Goal: Task Accomplishment & Management: Use online tool/utility

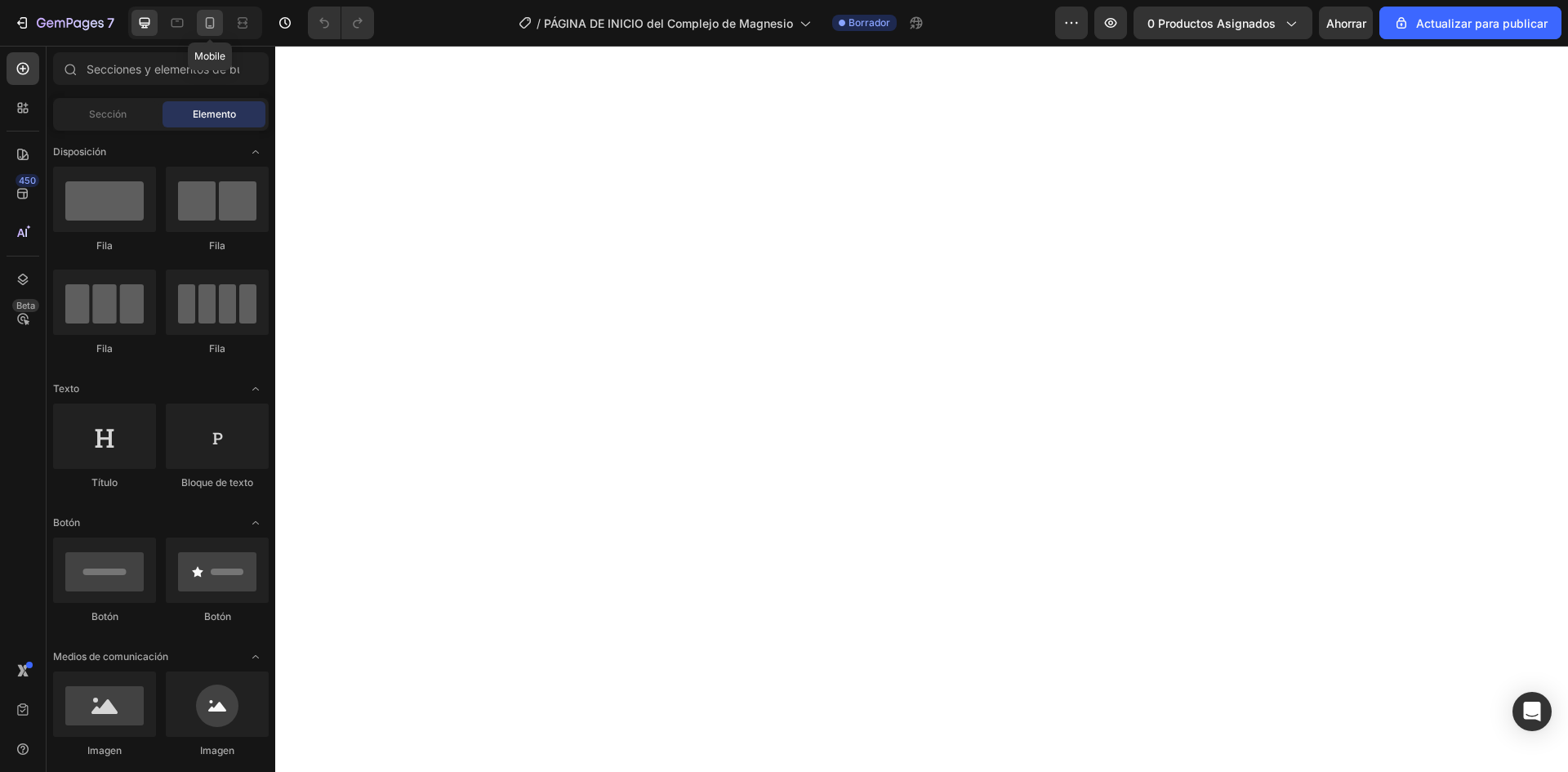
click at [207, 29] on icon at bounding box center [210, 23] width 16 height 16
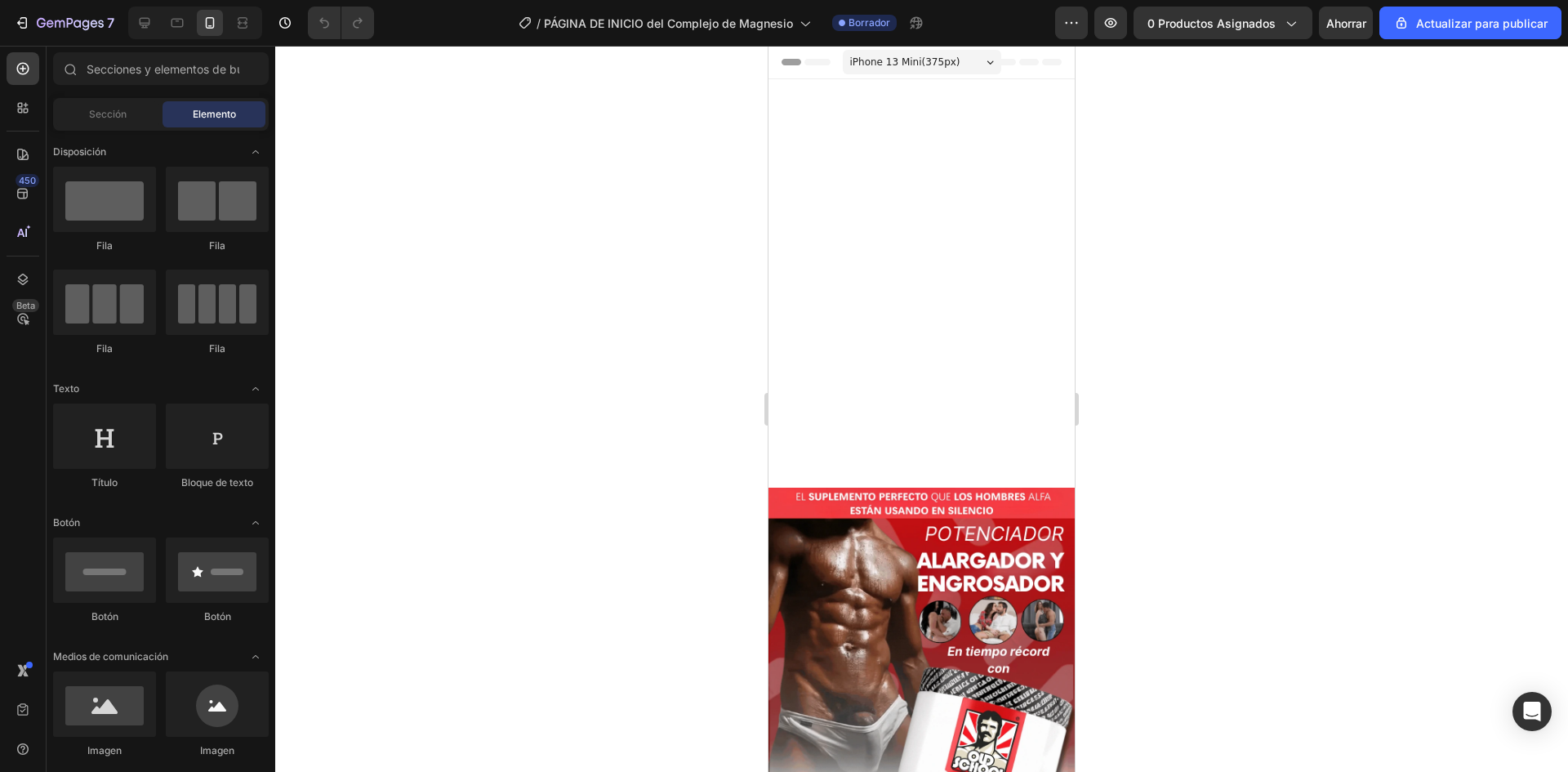
click at [1200, 188] on div at bounding box center [921, 409] width 1292 height 726
click at [933, 487] on img at bounding box center [921, 760] width 306 height 544
drag, startPoint x: 1067, startPoint y: 122, endPoint x: 1946, endPoint y: 182, distance: 881.0
drag, startPoint x: 1239, startPoint y: 197, endPoint x: 1094, endPoint y: 212, distance: 145.8
click at [1239, 197] on div at bounding box center [921, 409] width 1292 height 726
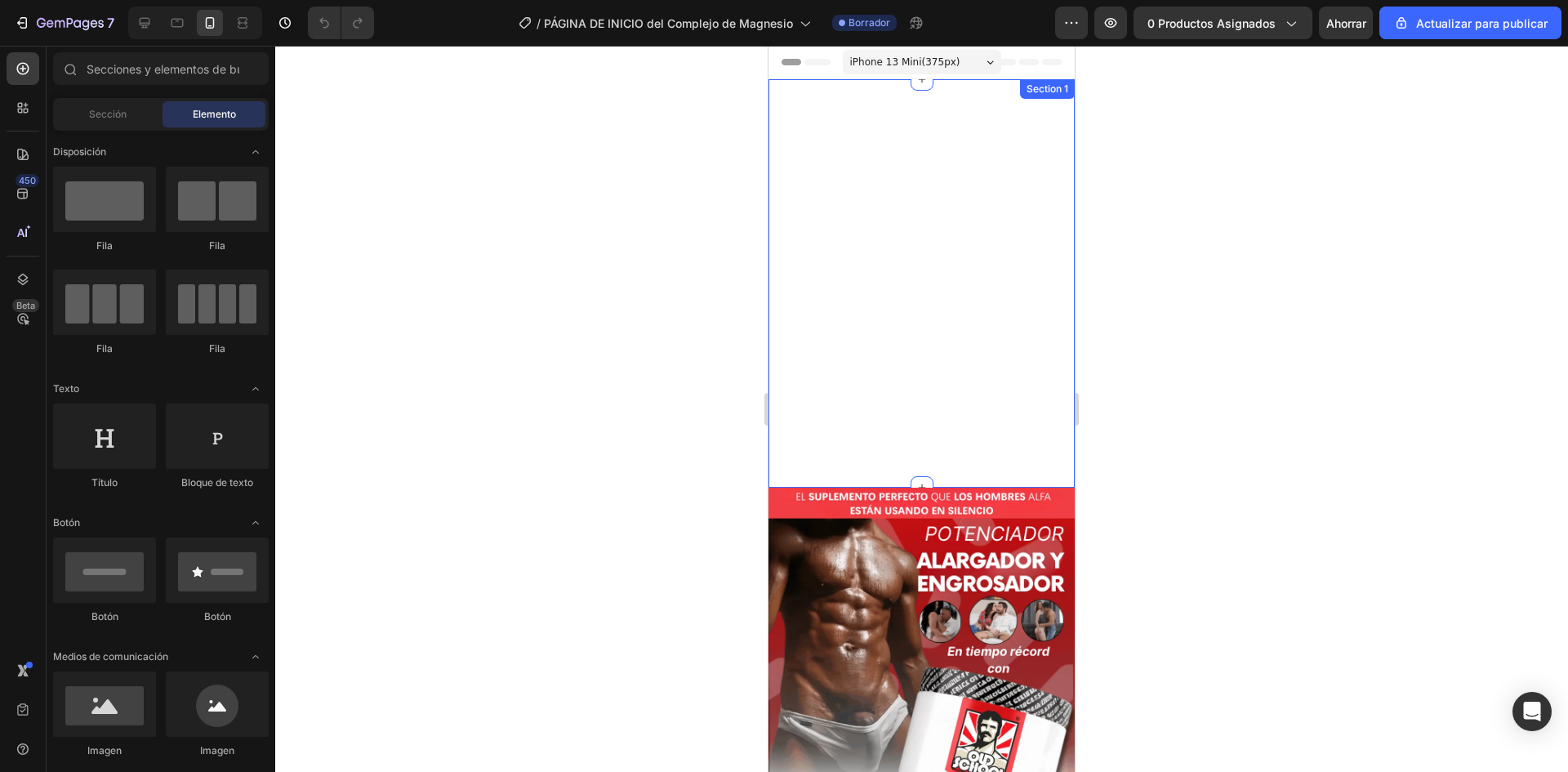
click at [952, 214] on div "Publish the page to see the content. Custom Code Row" at bounding box center [921, 284] width 306 height 409
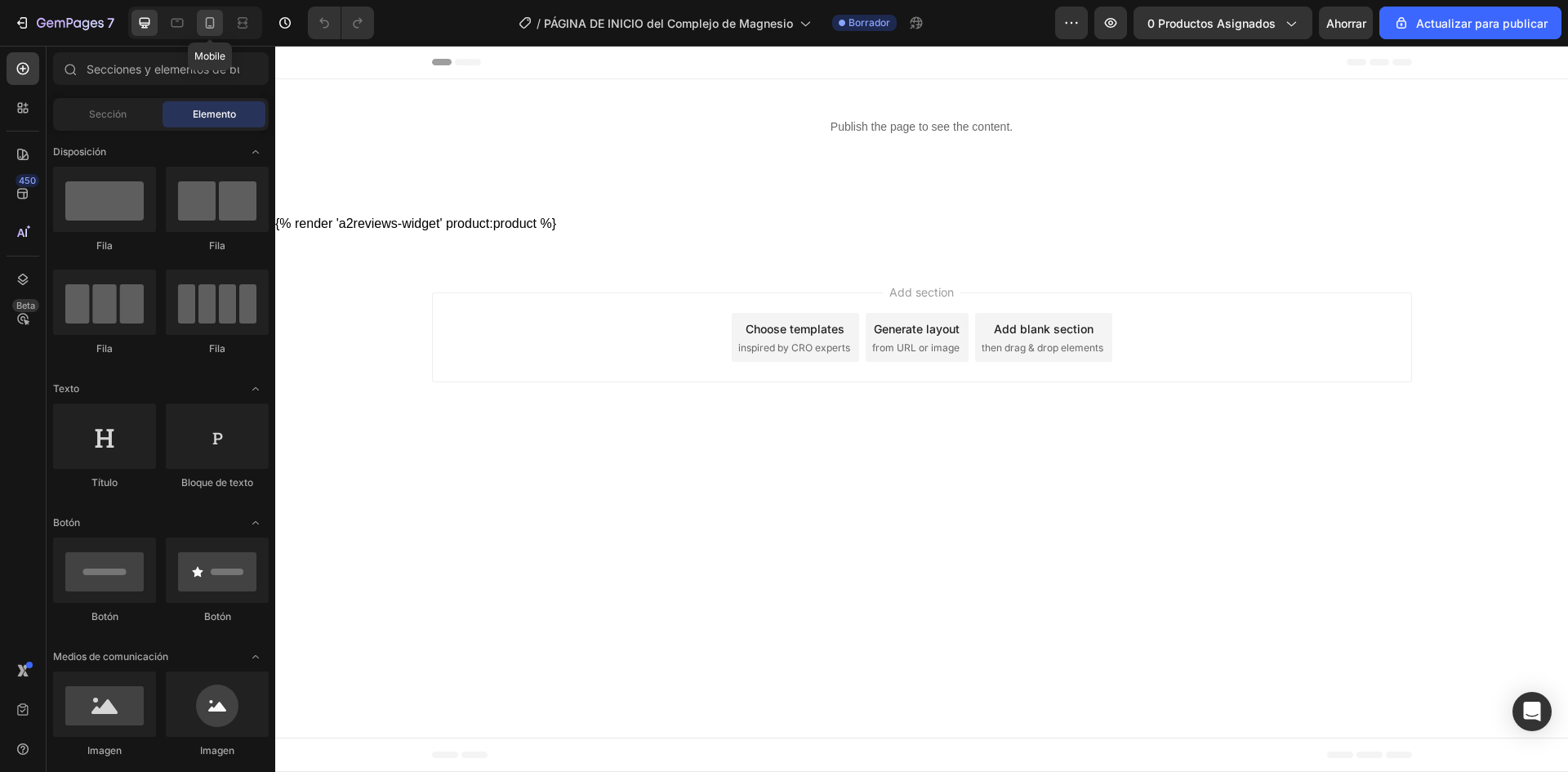
click at [207, 27] on icon at bounding box center [210, 23] width 9 height 11
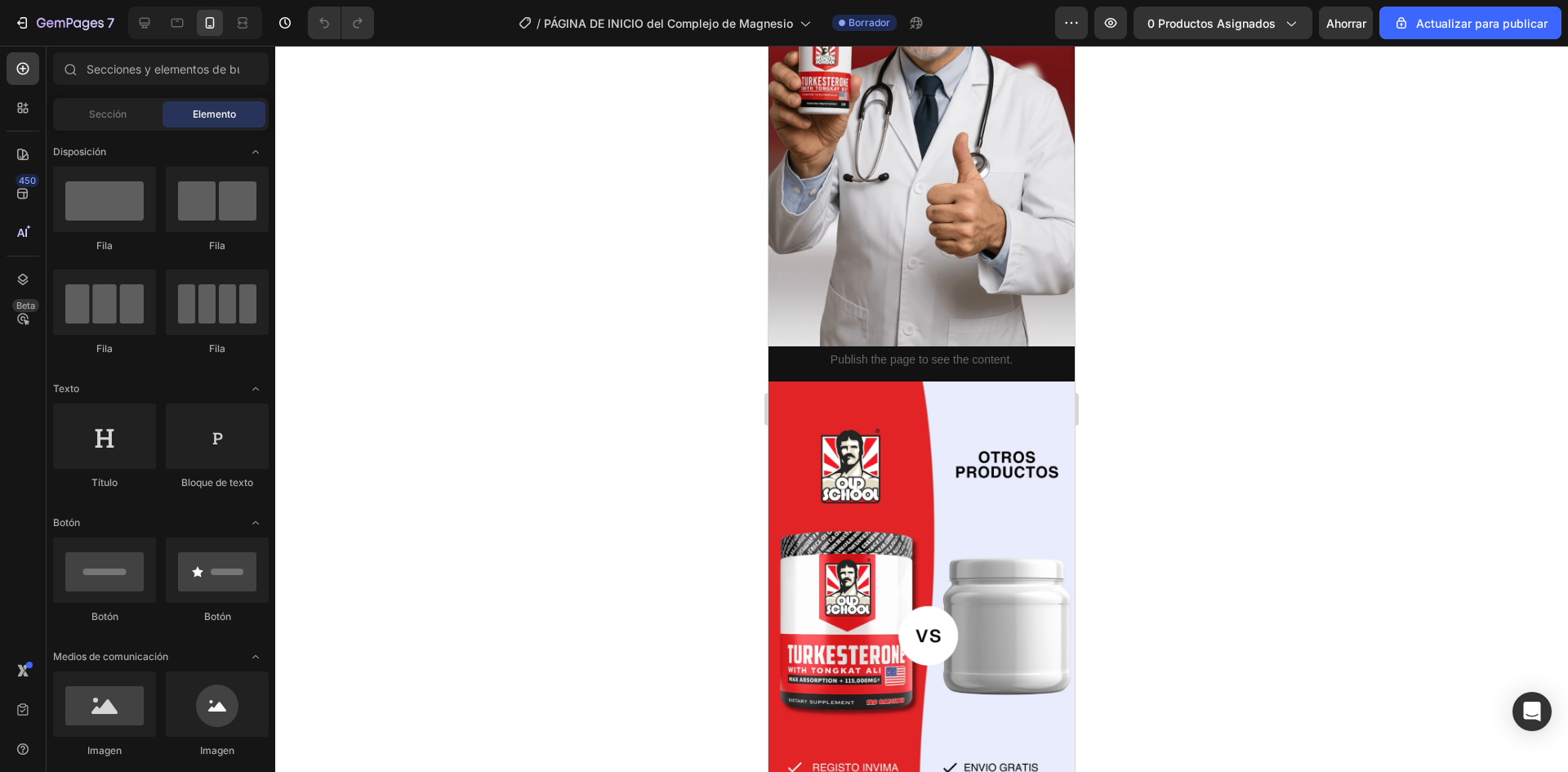
scroll to position [3826, 0]
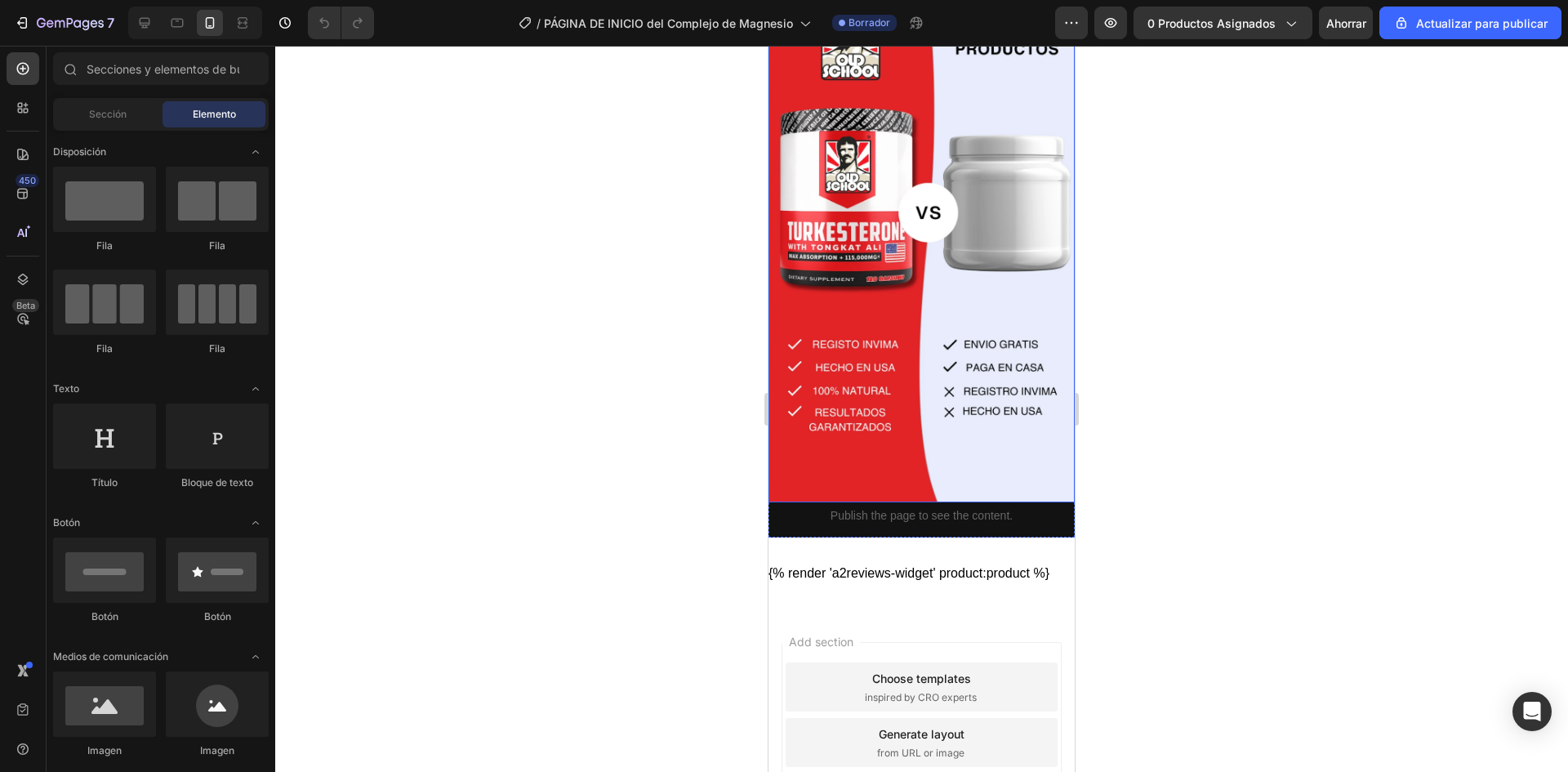
click at [948, 248] on img at bounding box center [921, 230] width 306 height 544
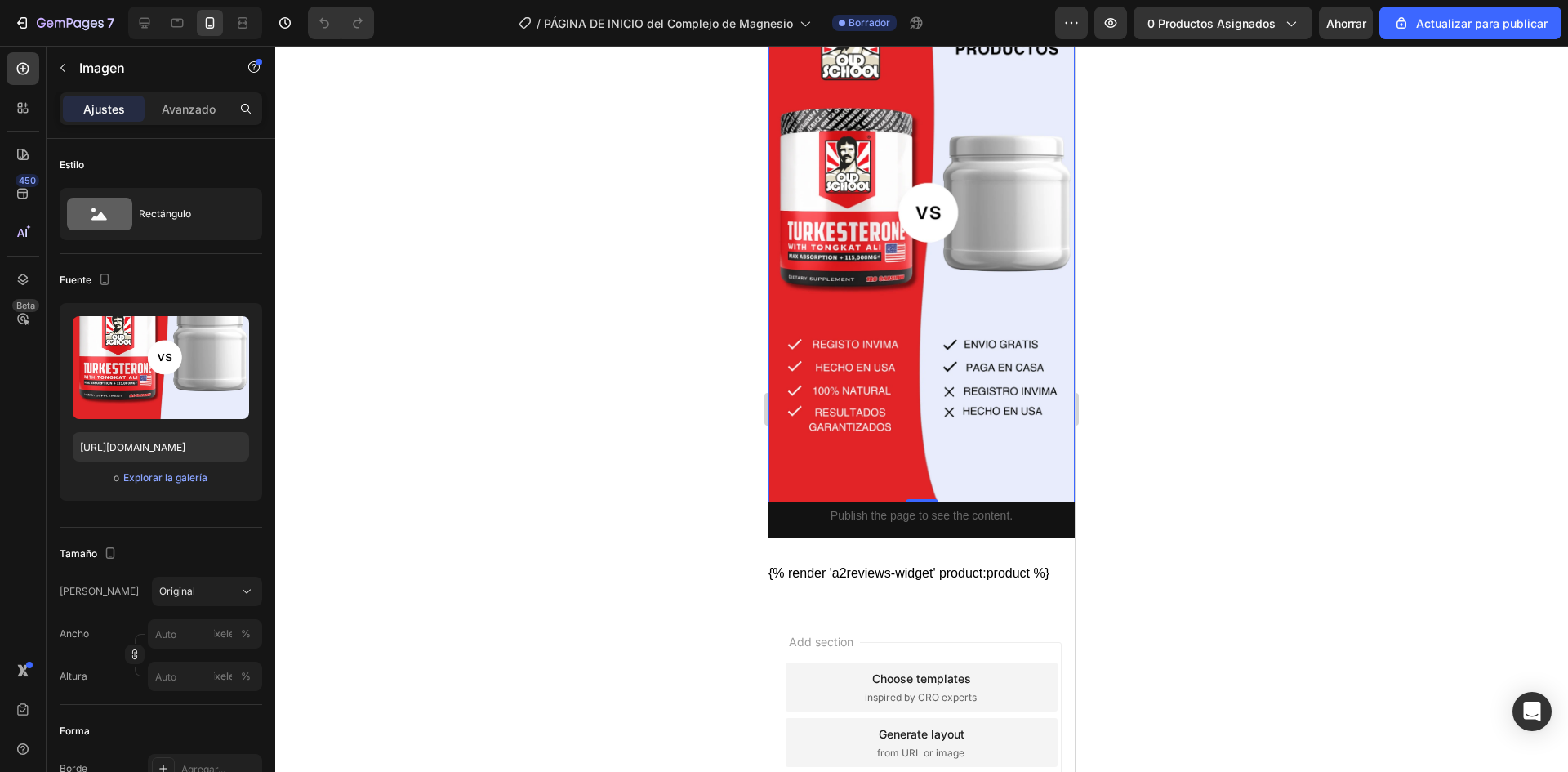
click at [917, 266] on img at bounding box center [921, 230] width 306 height 544
click at [149, 450] on input "https://i.ibb.co/Kzh2bp7r/T-tulo-primario-810-x-1200-px-810-x-1920-px-810-x-144…" at bounding box center [161, 447] width 176 height 29
paste input "SwmyRMWK/Me-resolvieron-una-duda-por-Whats-App-en-minutos-s-per-amables-y-atent…"
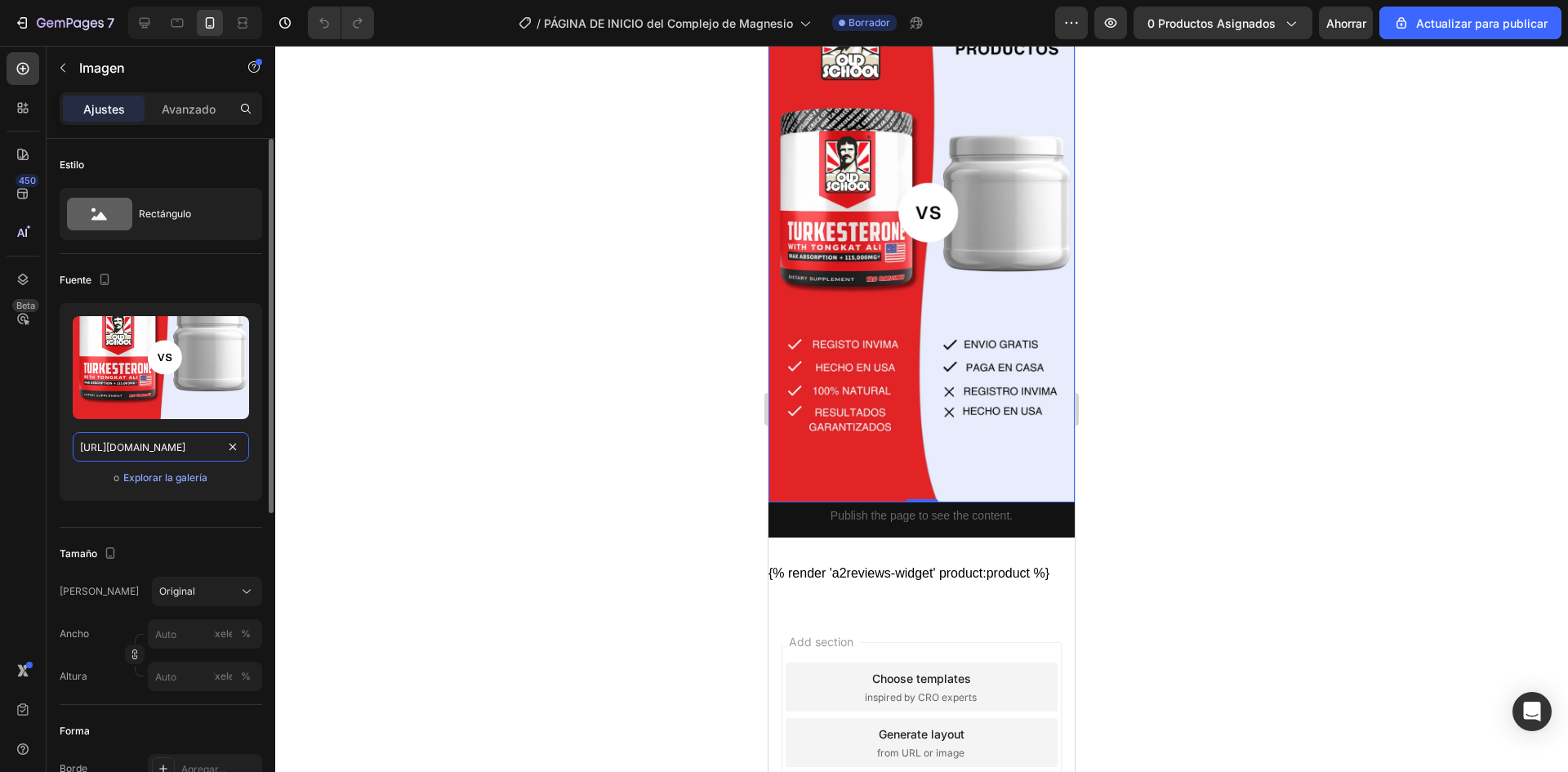
scroll to position [0, 415]
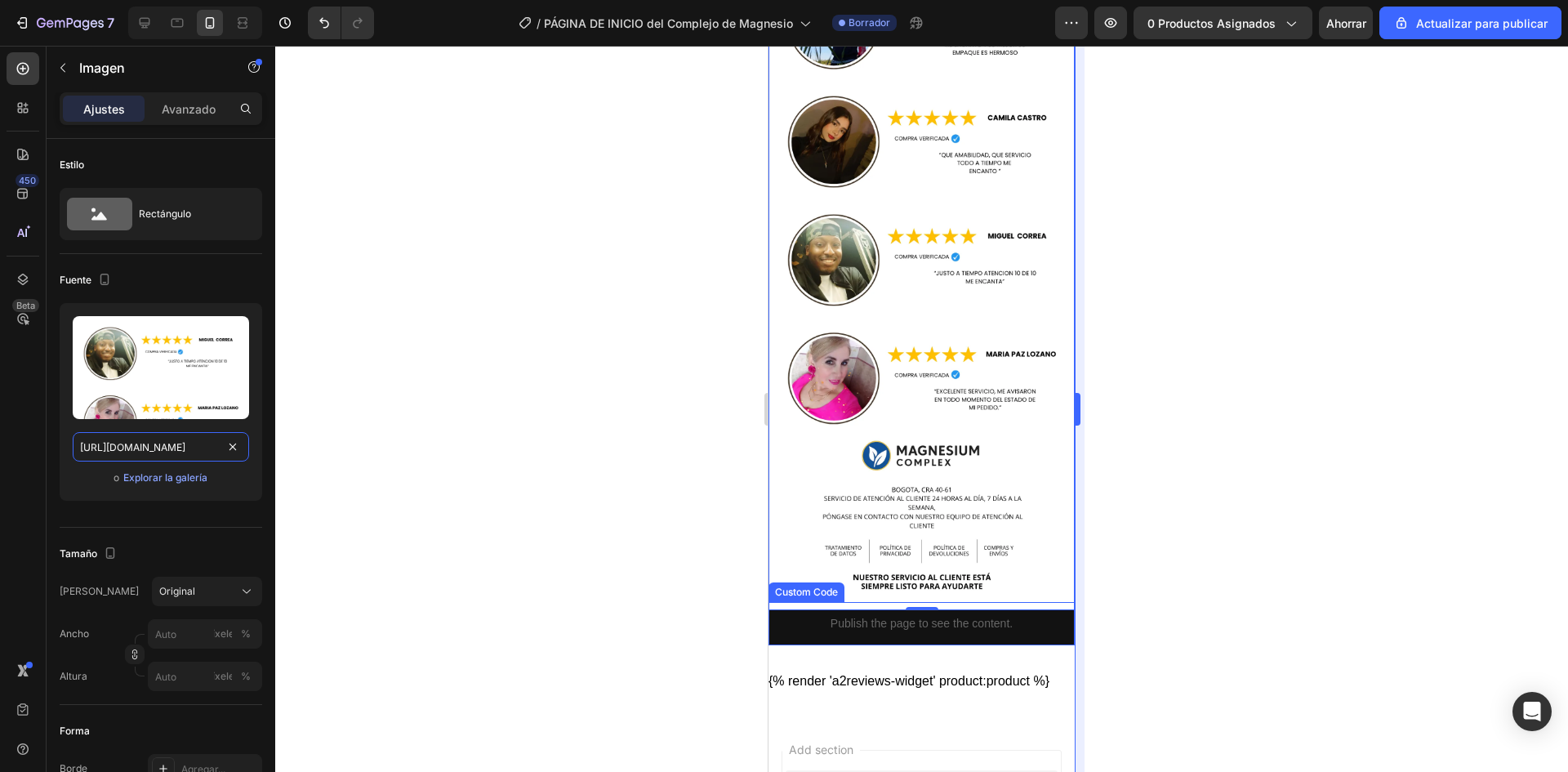
type input "https://i.ibb.co/SwmyRMWK/Me-resolvieron-una-duda-por-Whats-App-en-minutos-s-pe…"
click at [1108, 373] on div at bounding box center [921, 409] width 1292 height 726
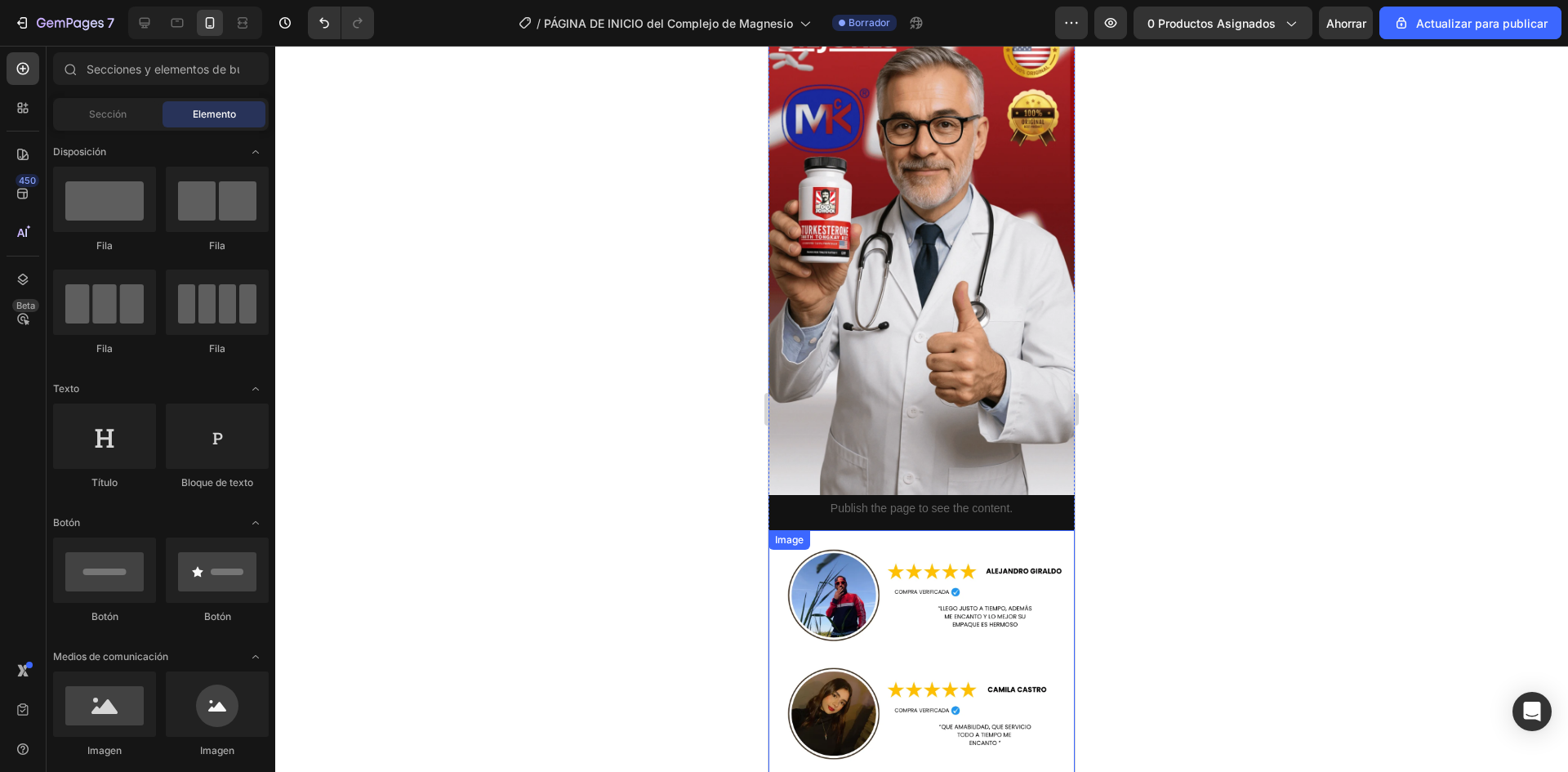
scroll to position [3172, 0]
